Goal: Check status: Check status

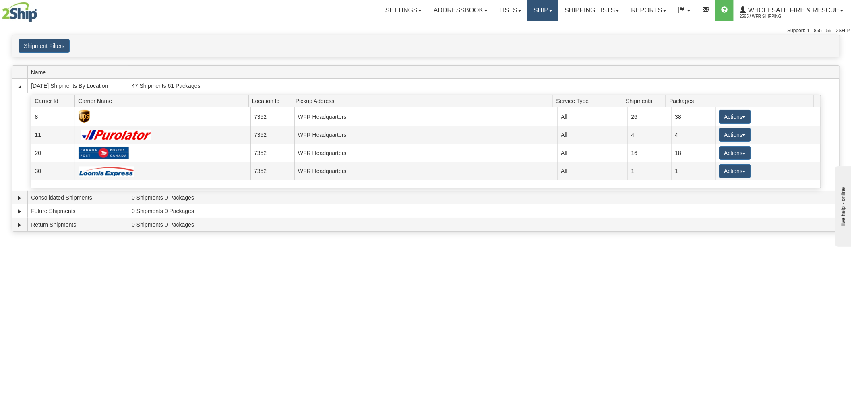
click at [547, 10] on link "Ship" at bounding box center [542, 10] width 31 height 20
click at [607, 11] on link "Shipping lists" at bounding box center [591, 10] width 66 height 20
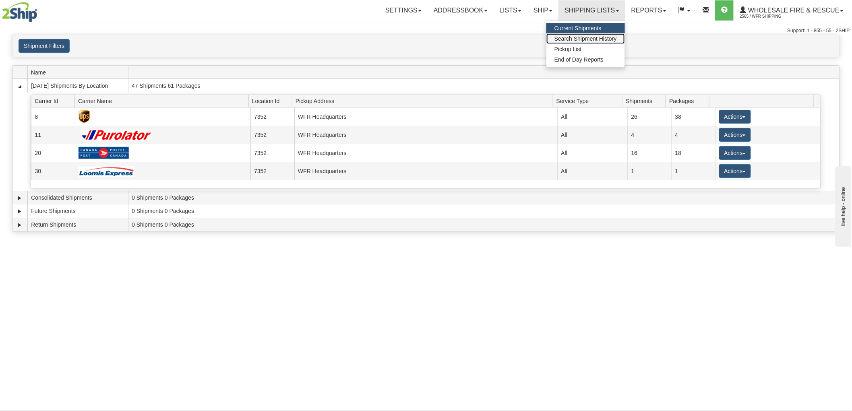
click at [578, 37] on span "Search Shipment History" at bounding box center [585, 38] width 62 height 6
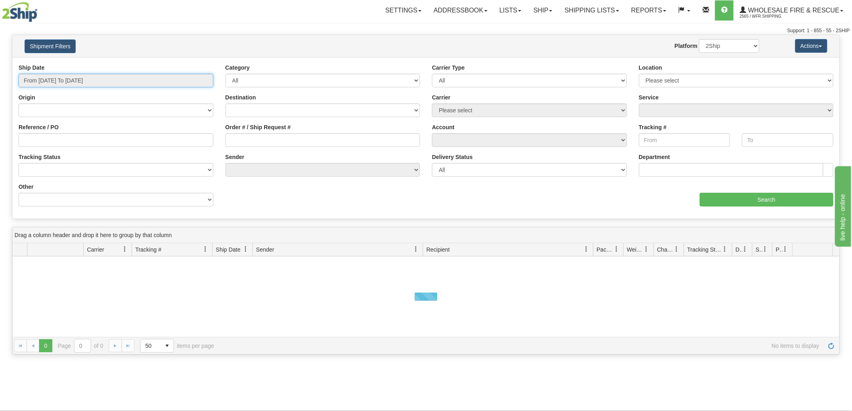
click at [204, 82] on input "From [DATE] To [DATE]" at bounding box center [116, 81] width 195 height 14
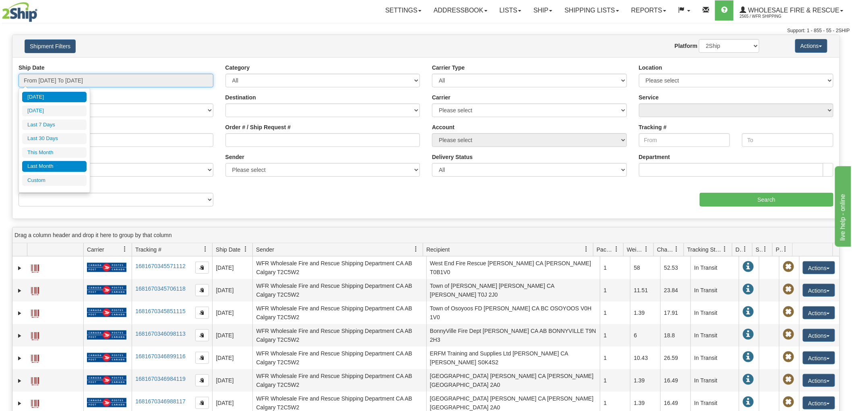
type input "[DATE]"
type input "08/01/2025"
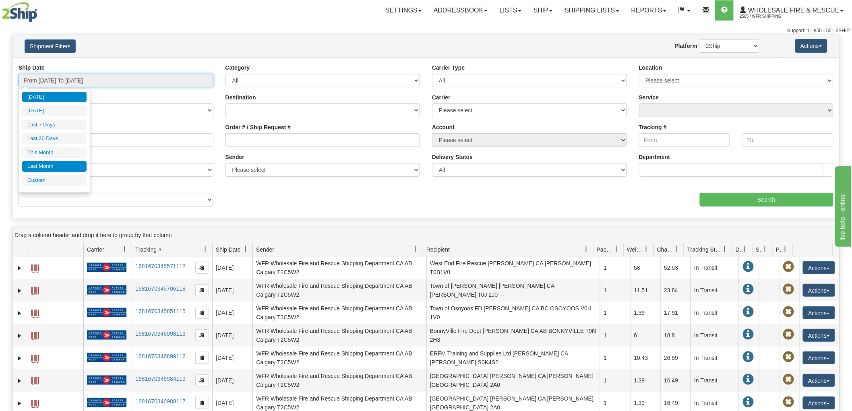
type input "08/31/2025"
type input "[DATE]"
type input "08/01/2025"
type input "08/31/2025"
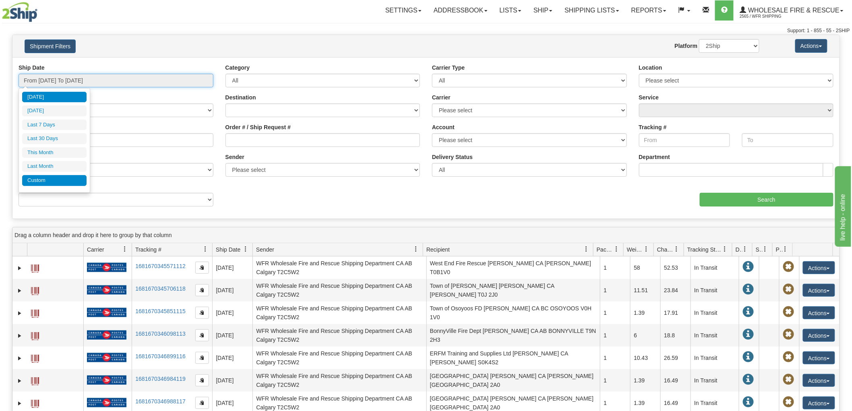
type input "[DATE]"
click at [61, 178] on li "Custom" at bounding box center [54, 180] width 64 height 11
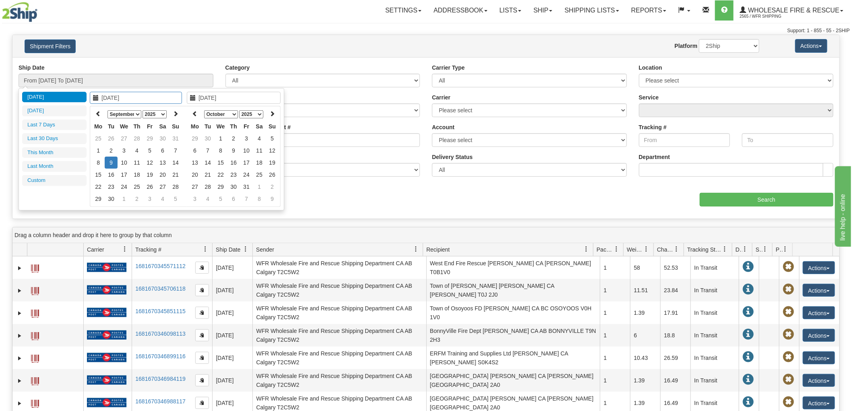
type input "08/01/2025"
type input "08/31/2025"
type input "09/08/2025"
type input "[DATE]"
click at [134, 114] on select "January February March April May June July August September October November De…" at bounding box center [125, 114] width 34 height 8
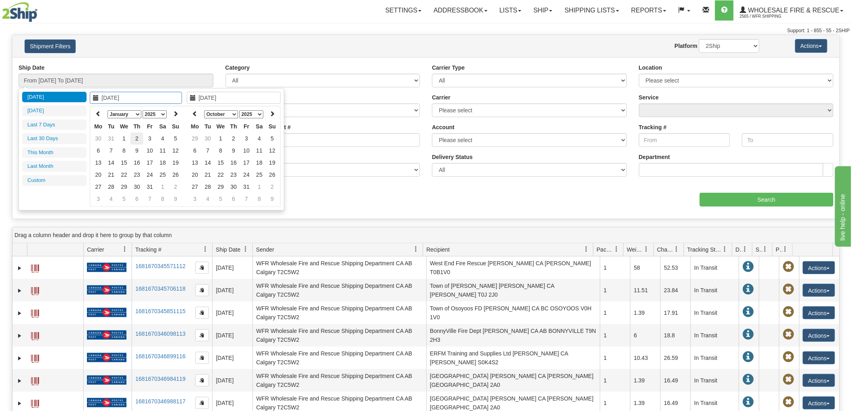
type input "01/02/2025"
click at [131, 136] on td "2" at bounding box center [136, 138] width 13 height 12
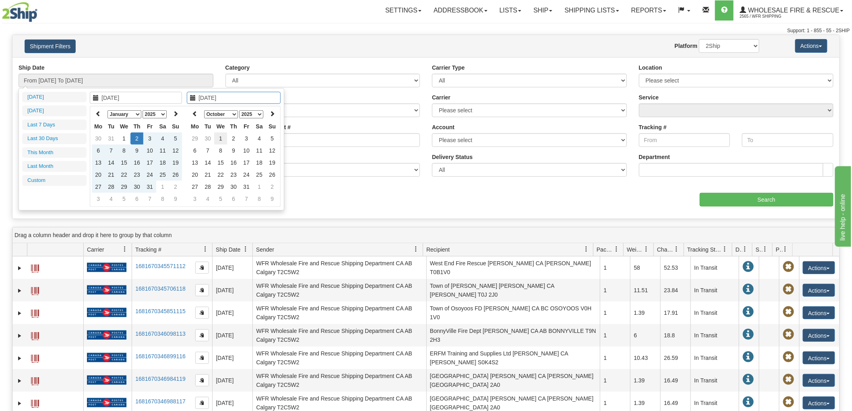
type input "10/01/2025"
click at [218, 135] on td "1" at bounding box center [220, 138] width 13 height 12
type input "From 01/02/2025 To 10/01/2025"
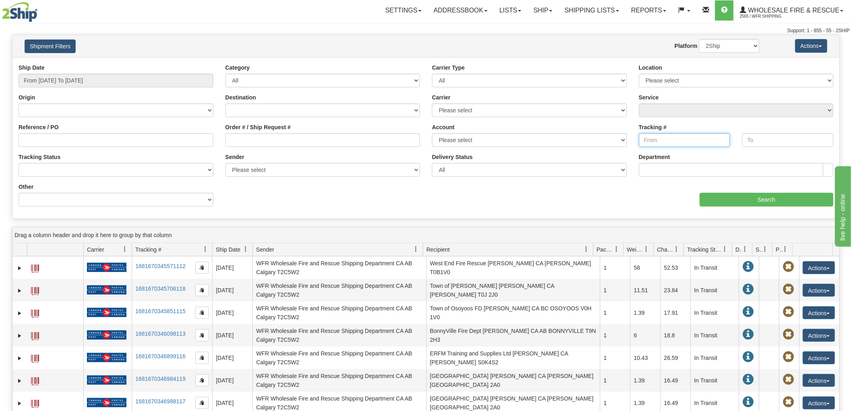
click at [664, 142] on input "Tracking #" at bounding box center [684, 140] width 91 height 14
paste input "1Z94X79W2095406211"
type input "1Z94X79W2095406211"
click at [738, 199] on input "Search" at bounding box center [767, 200] width 134 height 14
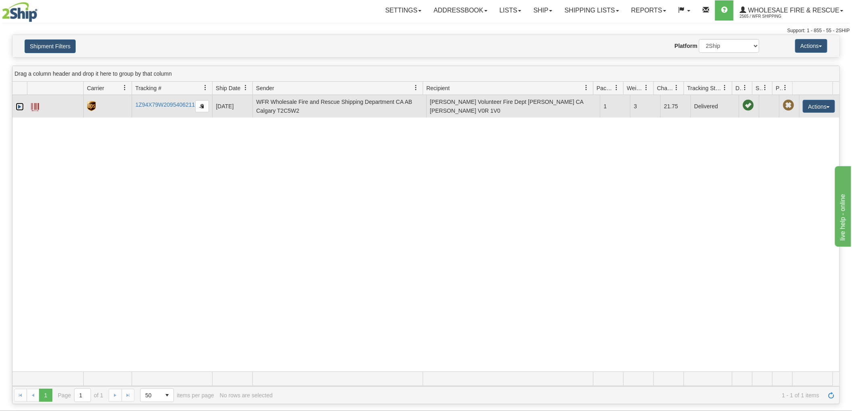
click at [20, 108] on link "Expand" at bounding box center [20, 107] width 8 height 8
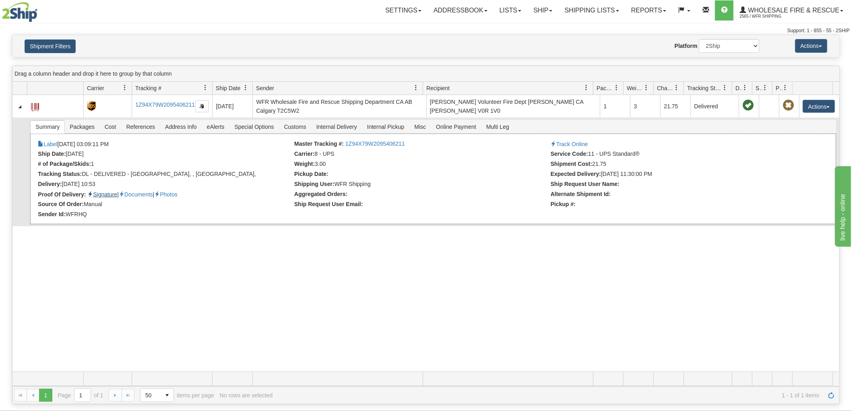
click at [111, 192] on link "Signature" at bounding box center [102, 194] width 30 height 6
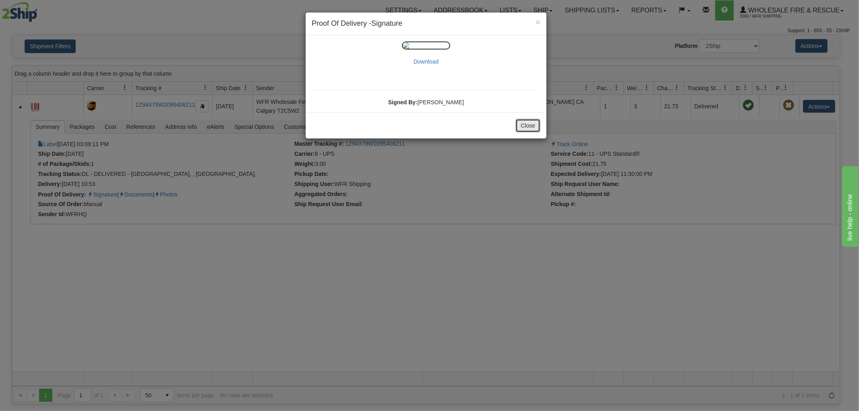
drag, startPoint x: 525, startPoint y: 131, endPoint x: 518, endPoint y: 133, distance: 7.0
click at [525, 131] on button "Close" at bounding box center [527, 126] width 25 height 14
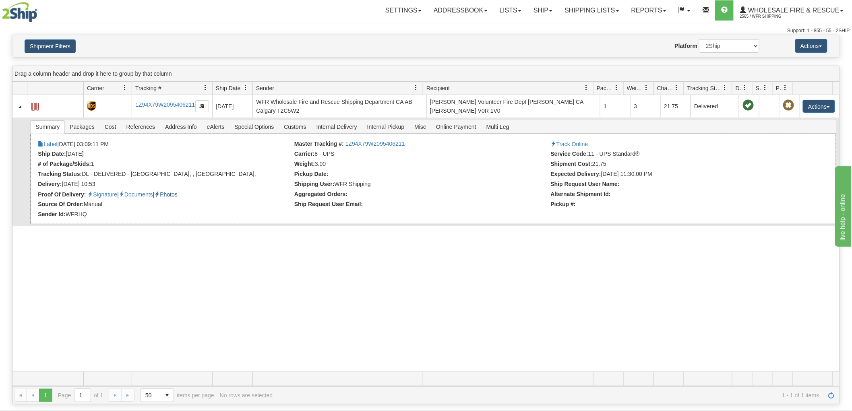
click at [178, 194] on link "Photos" at bounding box center [165, 194] width 23 height 6
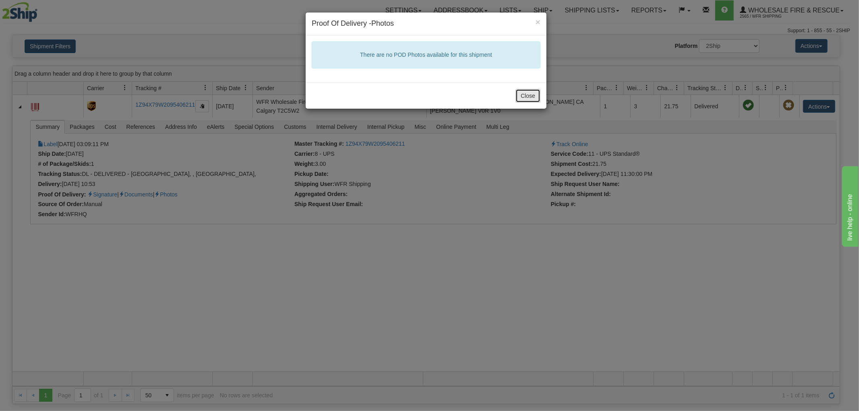
click at [530, 93] on button "Close" at bounding box center [527, 96] width 25 height 14
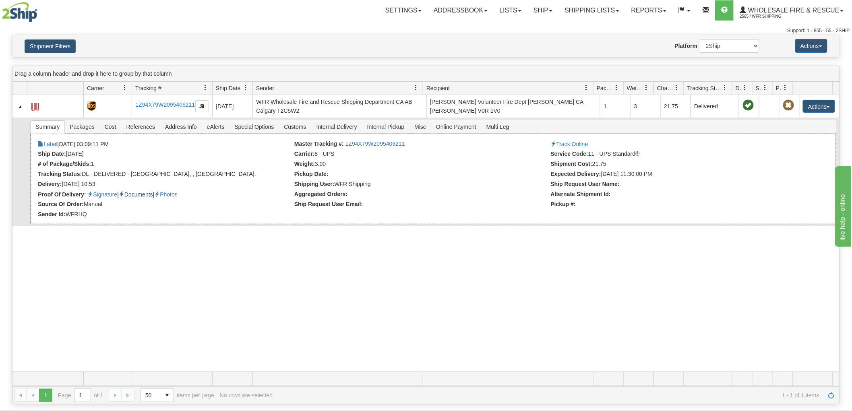
click at [148, 194] on link "Documents" at bounding box center [136, 194] width 34 height 6
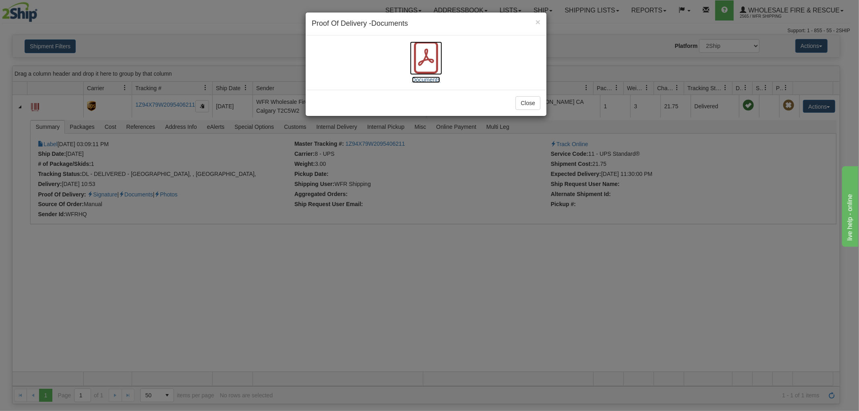
click at [432, 64] on icon at bounding box center [426, 57] width 32 height 32
click at [528, 106] on button "Close" at bounding box center [527, 103] width 25 height 14
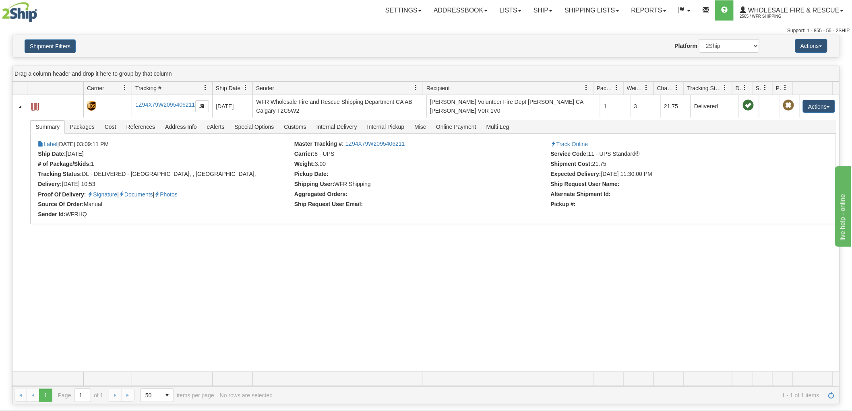
click at [186, 19] on div "Settings Shipping Preferences Fields Preferences New Store Connections Addressb…" at bounding box center [500, 10] width 700 height 20
click at [535, 11] on link "Ship" at bounding box center [542, 10] width 31 height 20
click at [508, 32] on link "Ship Screen" at bounding box center [526, 28] width 64 height 10
